Goal: Task Accomplishment & Management: Complete application form

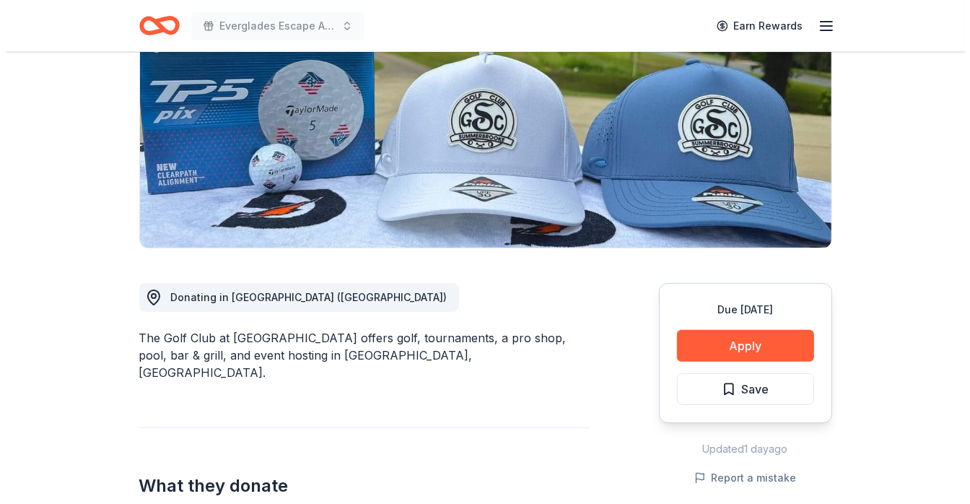
scroll to position [217, 0]
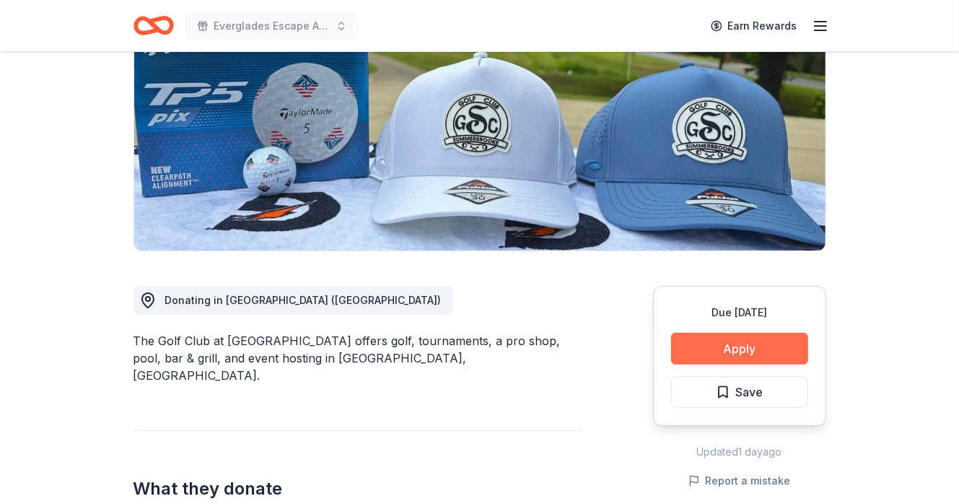
drag, startPoint x: 730, startPoint y: 315, endPoint x: 721, endPoint y: 318, distance: 9.4
click at [730, 333] on button "Apply" at bounding box center [739, 349] width 137 height 32
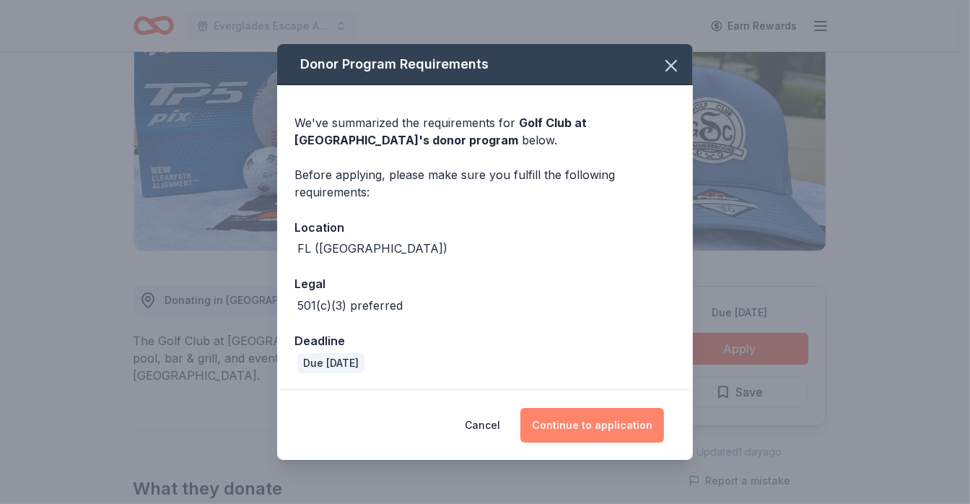
click at [608, 418] on button "Continue to application" at bounding box center [592, 425] width 144 height 35
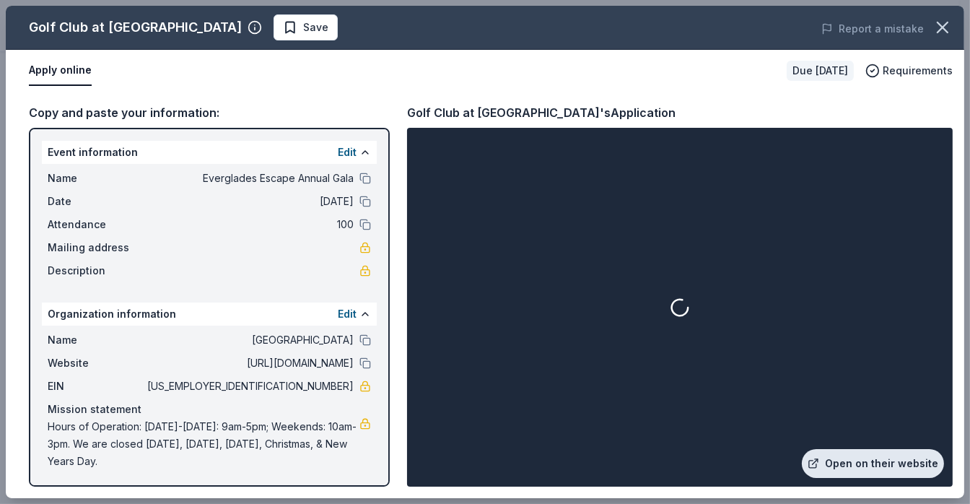
click at [906, 467] on link "Open on their website" at bounding box center [873, 463] width 142 height 29
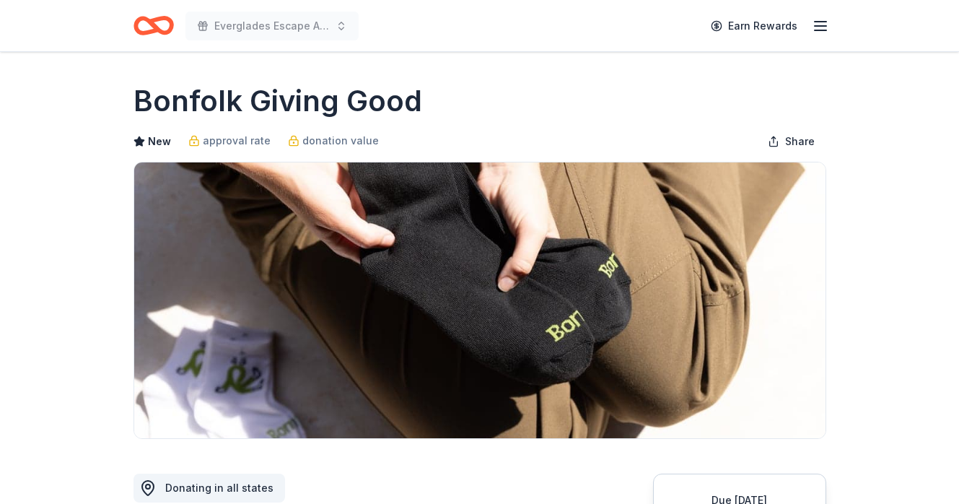
scroll to position [144, 0]
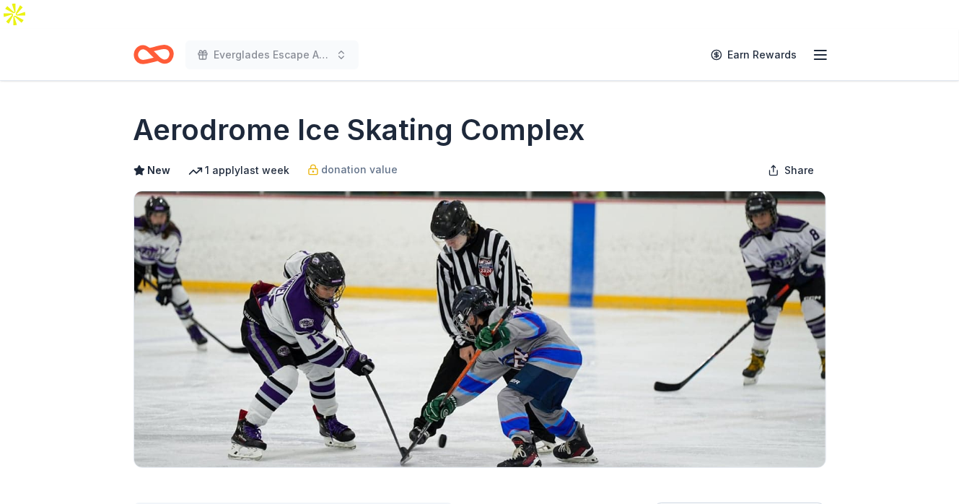
scroll to position [217, 0]
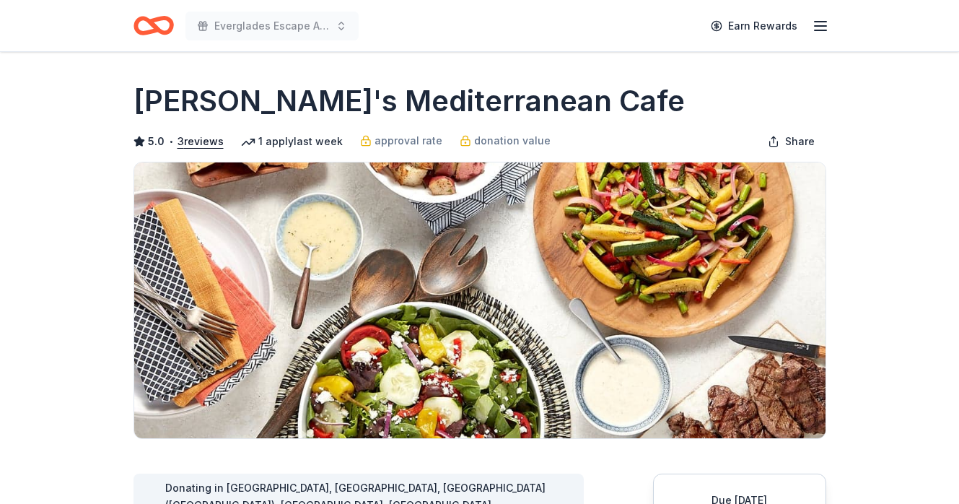
scroll to position [72, 0]
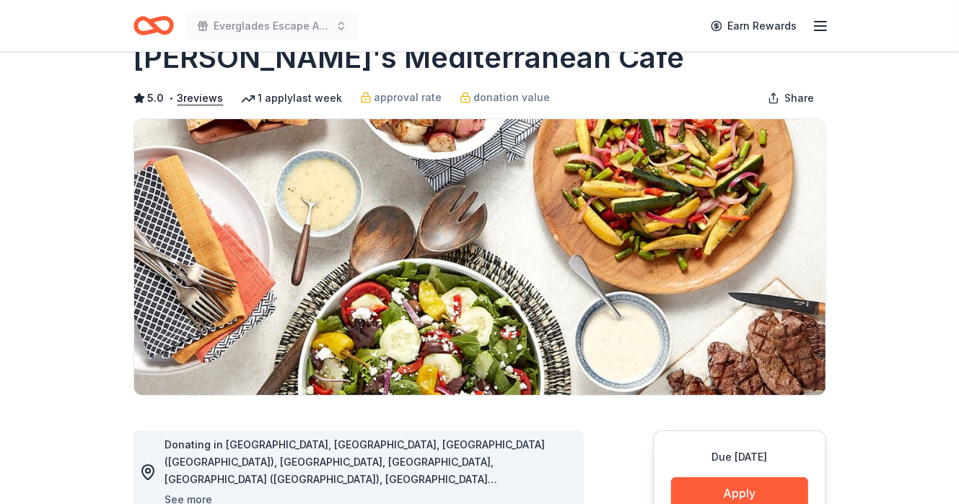
click at [186, 491] on button "See more" at bounding box center [189, 499] width 48 height 17
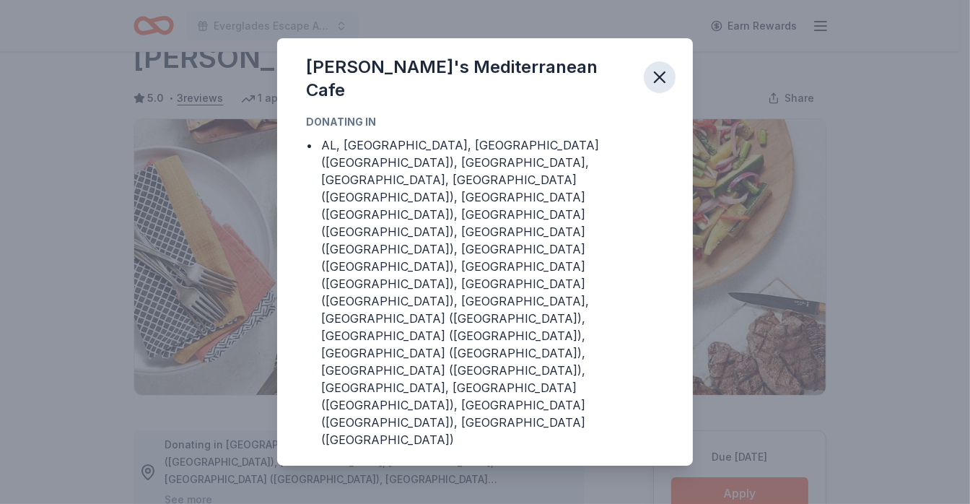
click at [660, 82] on icon "button" at bounding box center [660, 77] width 10 height 10
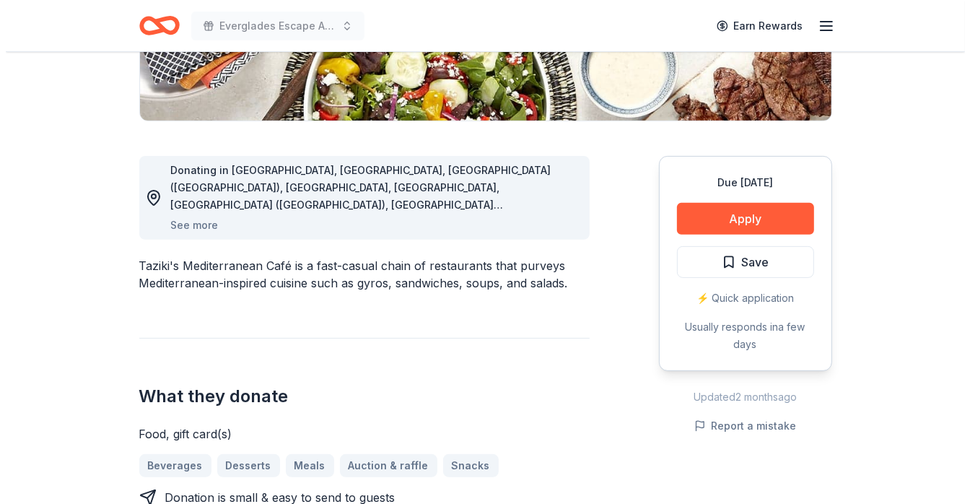
scroll to position [361, 0]
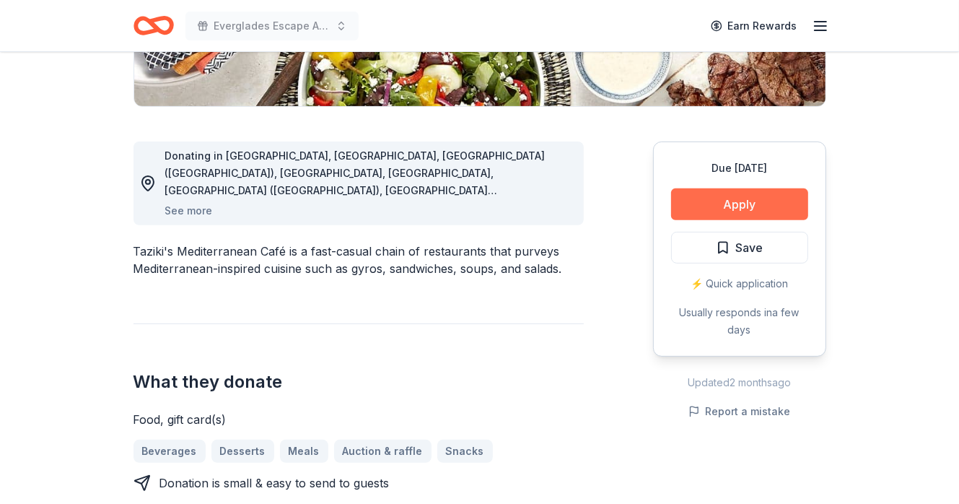
click at [725, 188] on button "Apply" at bounding box center [739, 204] width 137 height 32
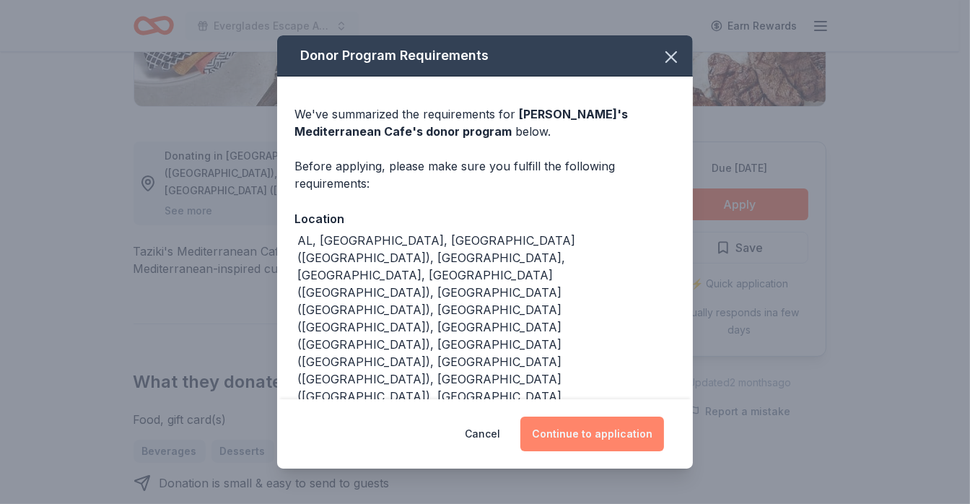
click at [584, 416] on button "Continue to application" at bounding box center [592, 433] width 144 height 35
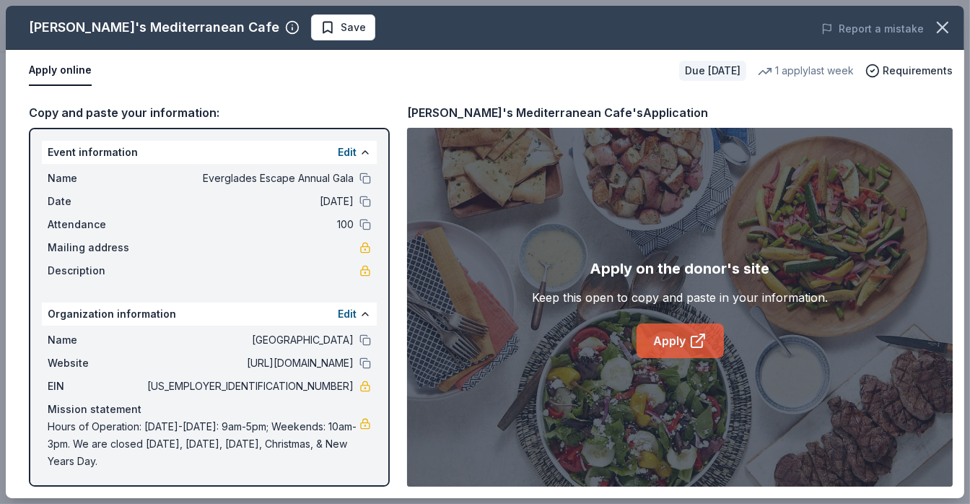
click at [661, 336] on link "Apply" at bounding box center [680, 340] width 87 height 35
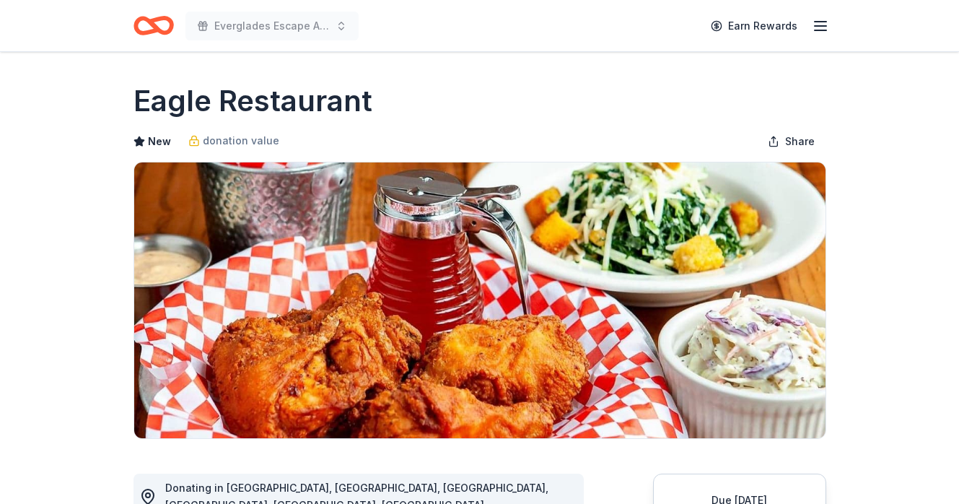
scroll to position [217, 0]
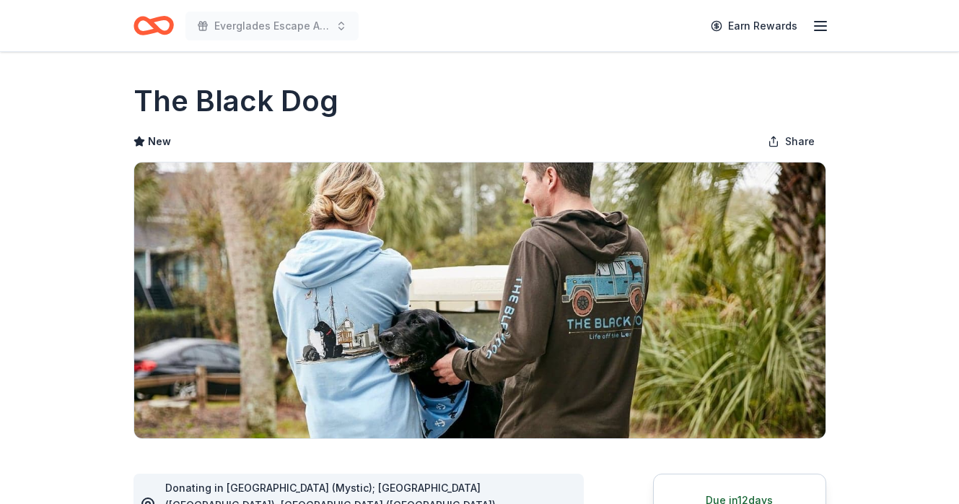
scroll to position [217, 0]
